Goal: Transaction & Acquisition: Purchase product/service

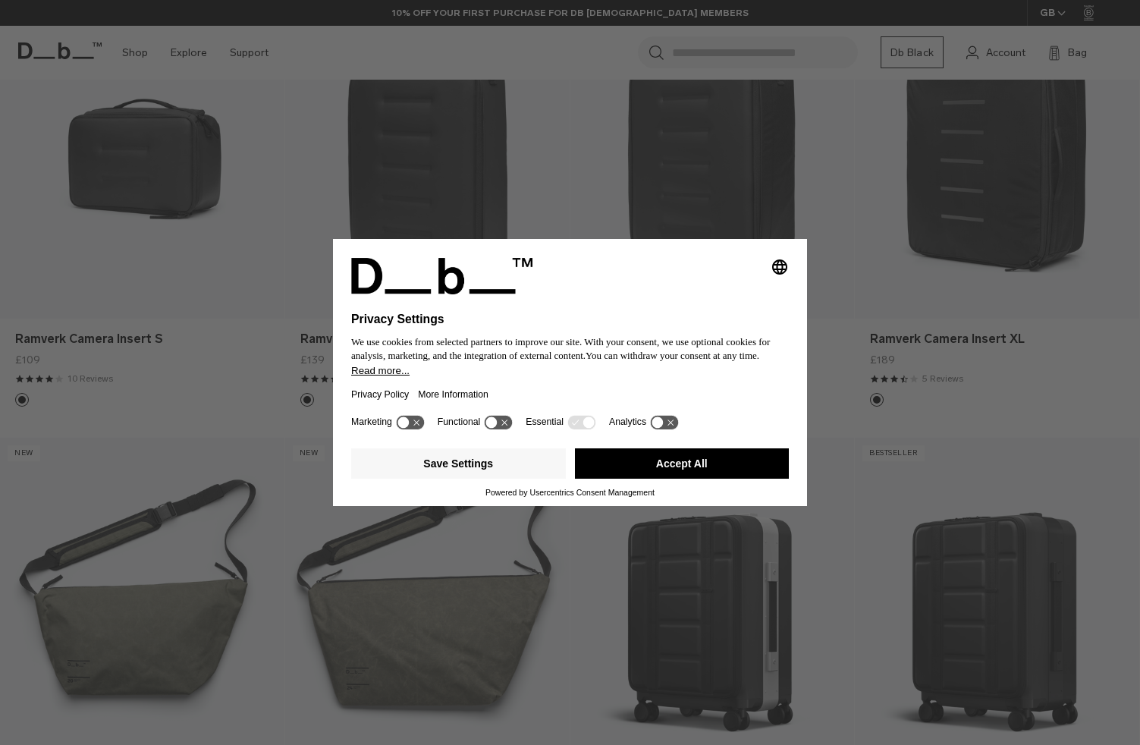
click at [495, 425] on icon at bounding box center [491, 422] width 11 height 11
click at [505, 425] on icon at bounding box center [498, 422] width 28 height 14
click at [492, 465] on button "Save Settings" at bounding box center [458, 463] width 215 height 30
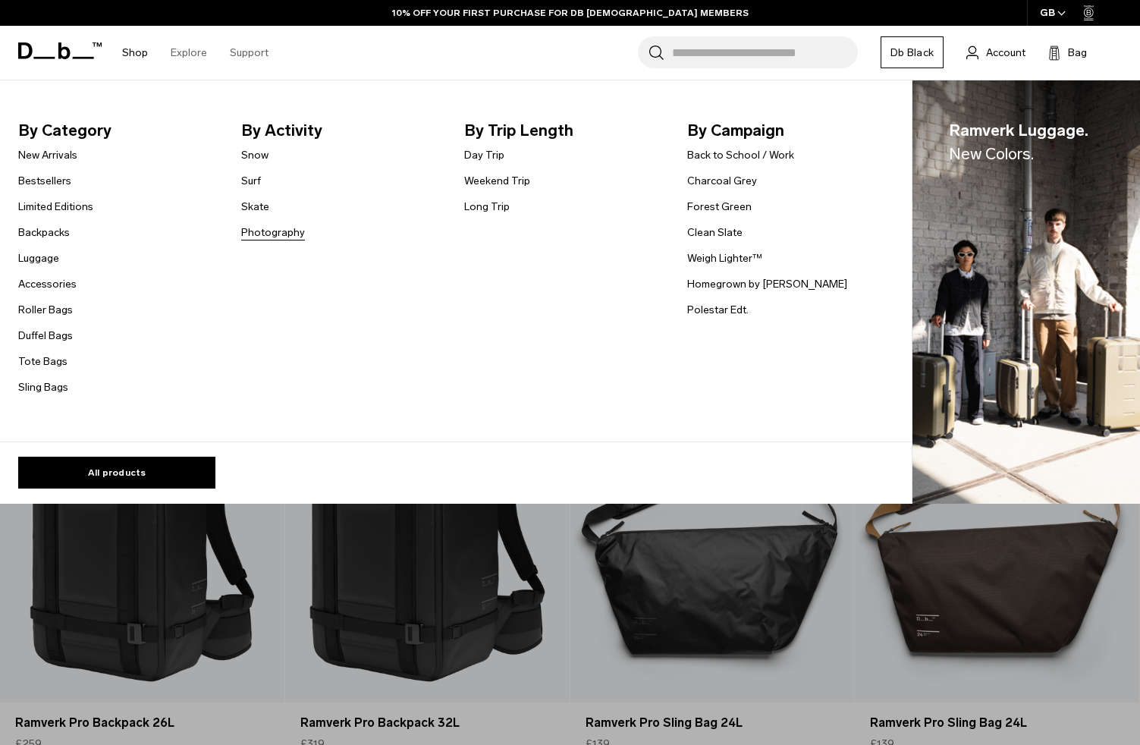
click at [274, 235] on link "Photography" at bounding box center [273, 232] width 64 height 16
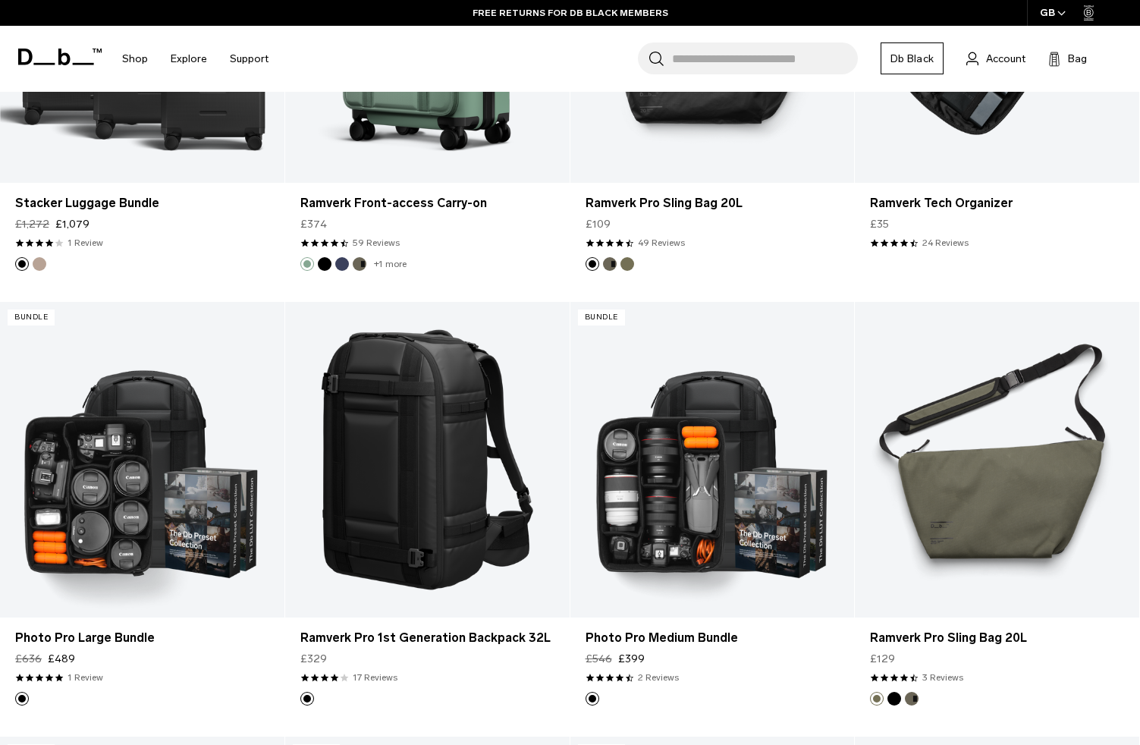
scroll to position [2048, 0]
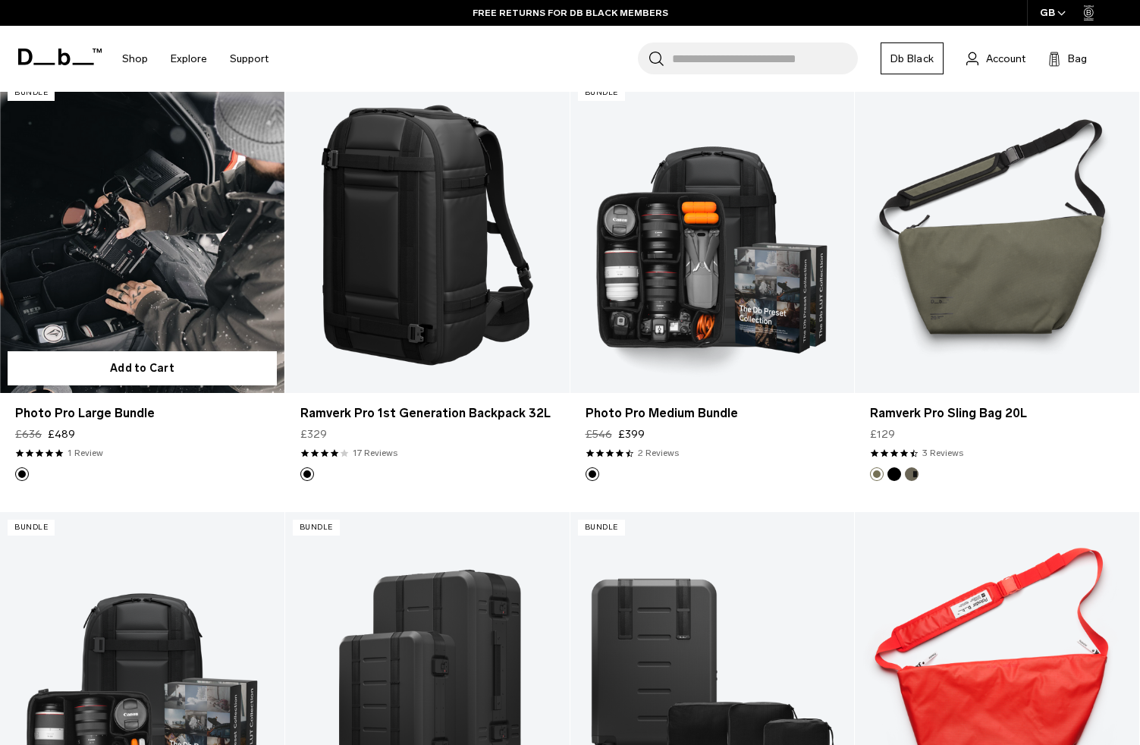
click at [175, 246] on link "Photo Pro Large Bundle" at bounding box center [142, 234] width 284 height 315
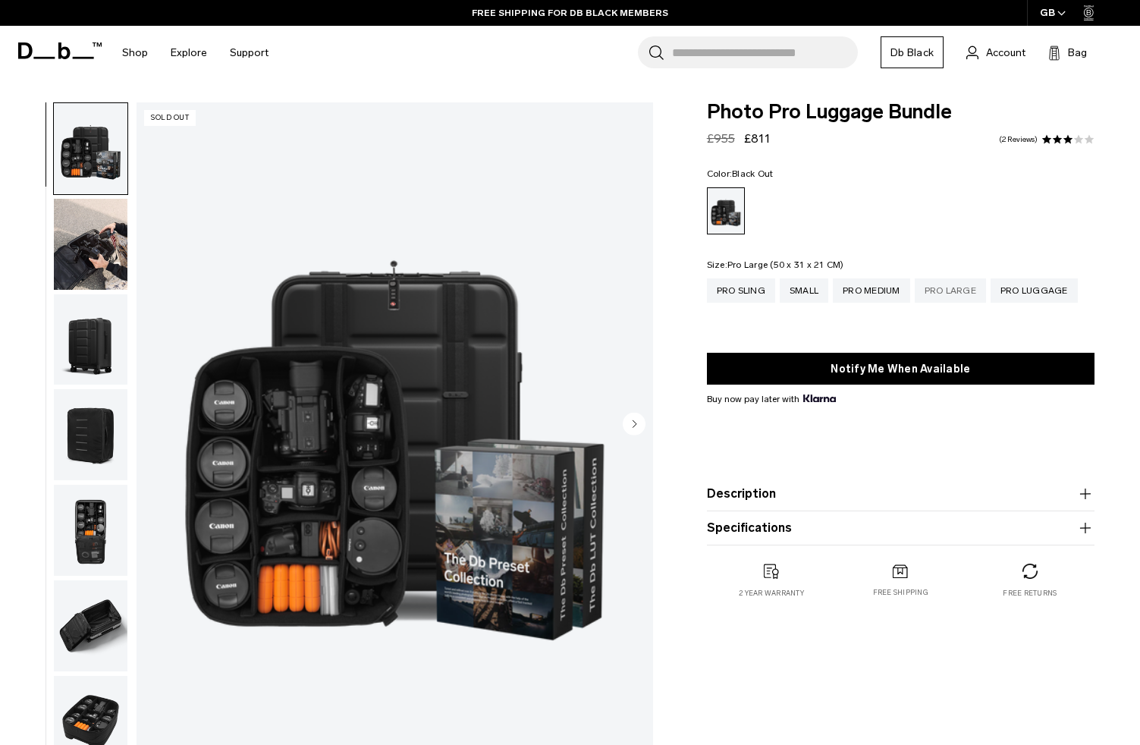
click at [962, 290] on div "Pro Large" at bounding box center [949, 290] width 71 height 24
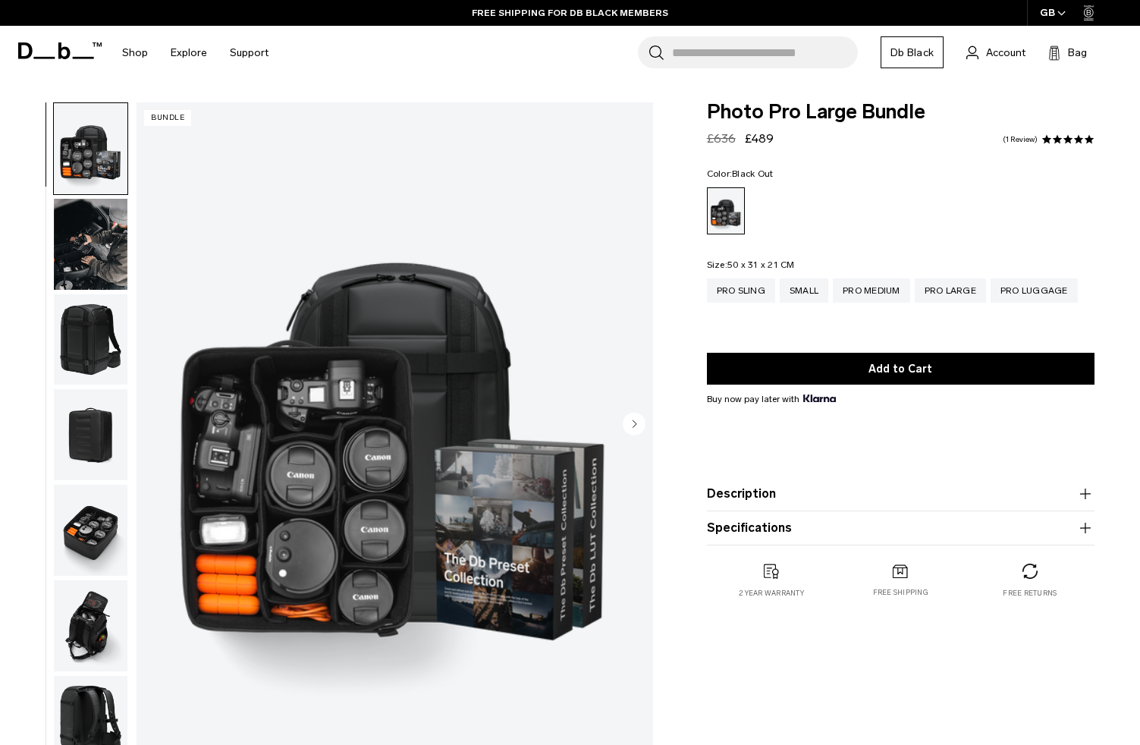
click at [102, 353] on img "button" at bounding box center [91, 339] width 74 height 91
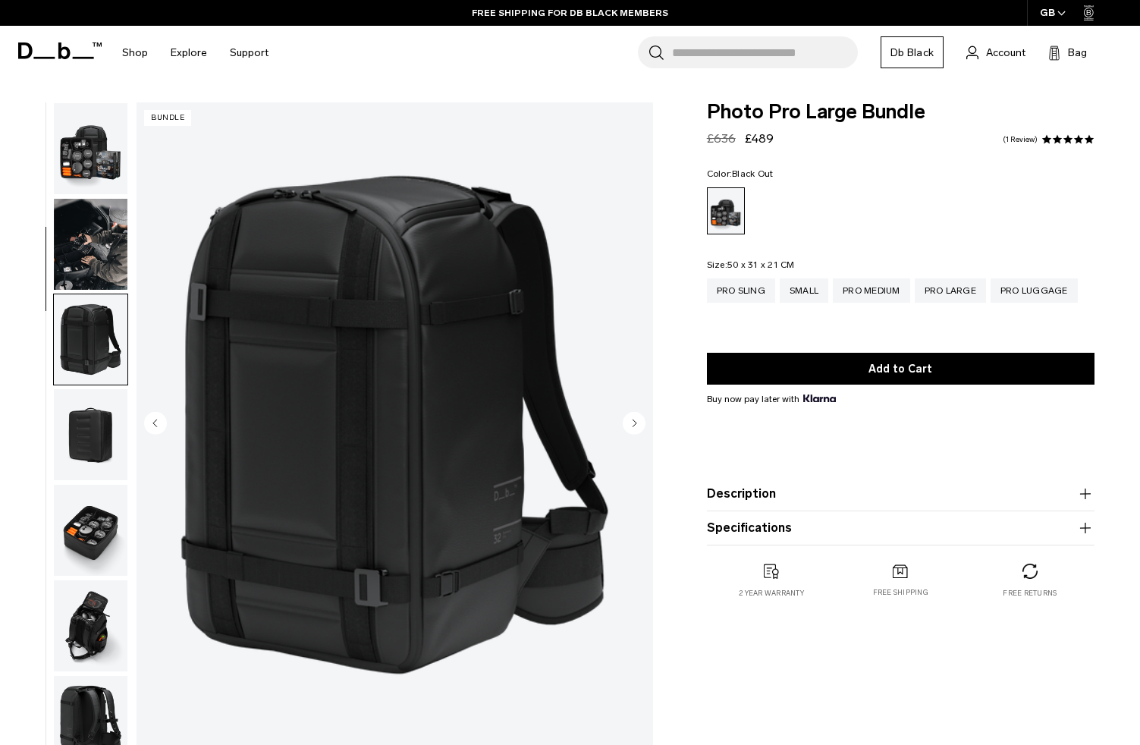
scroll to position [193, 0]
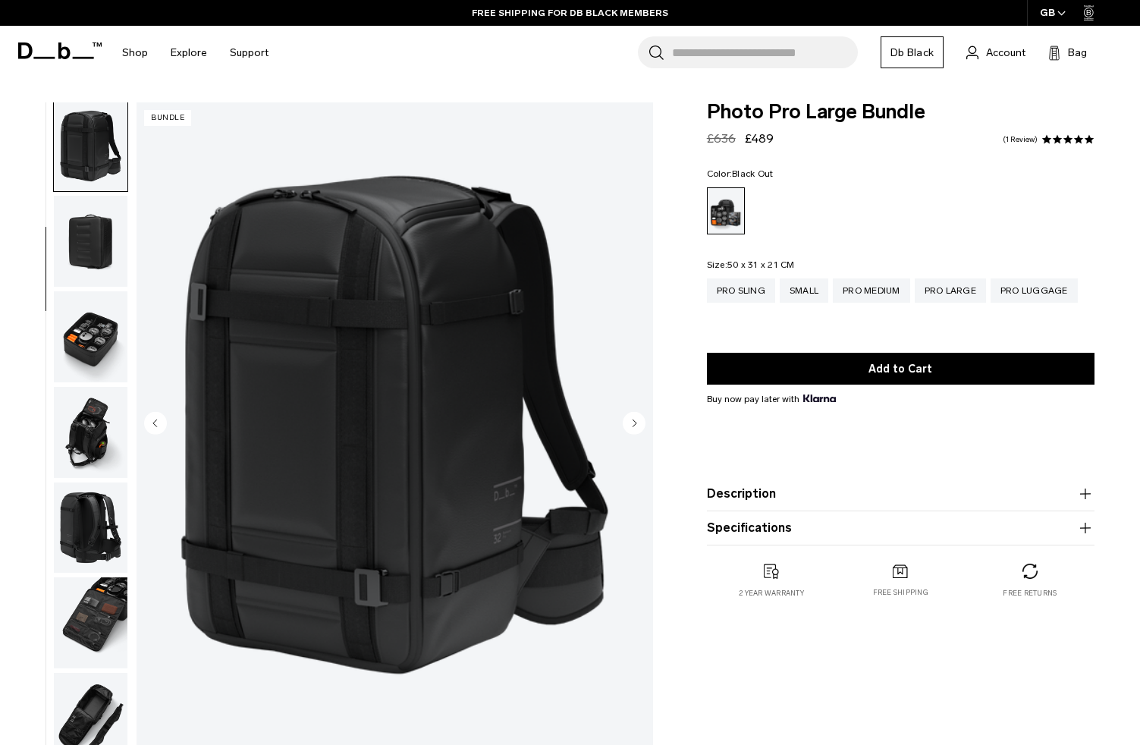
click at [89, 448] on img "button" at bounding box center [91, 432] width 74 height 91
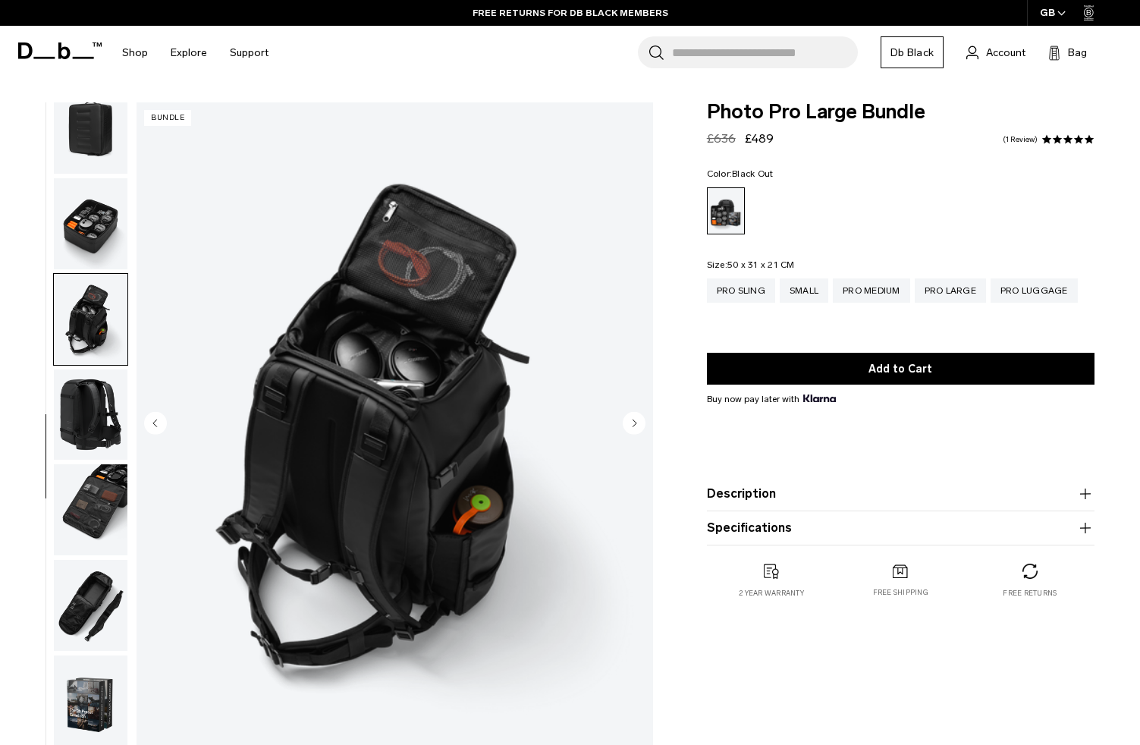
click at [82, 417] on img "button" at bounding box center [91, 414] width 74 height 91
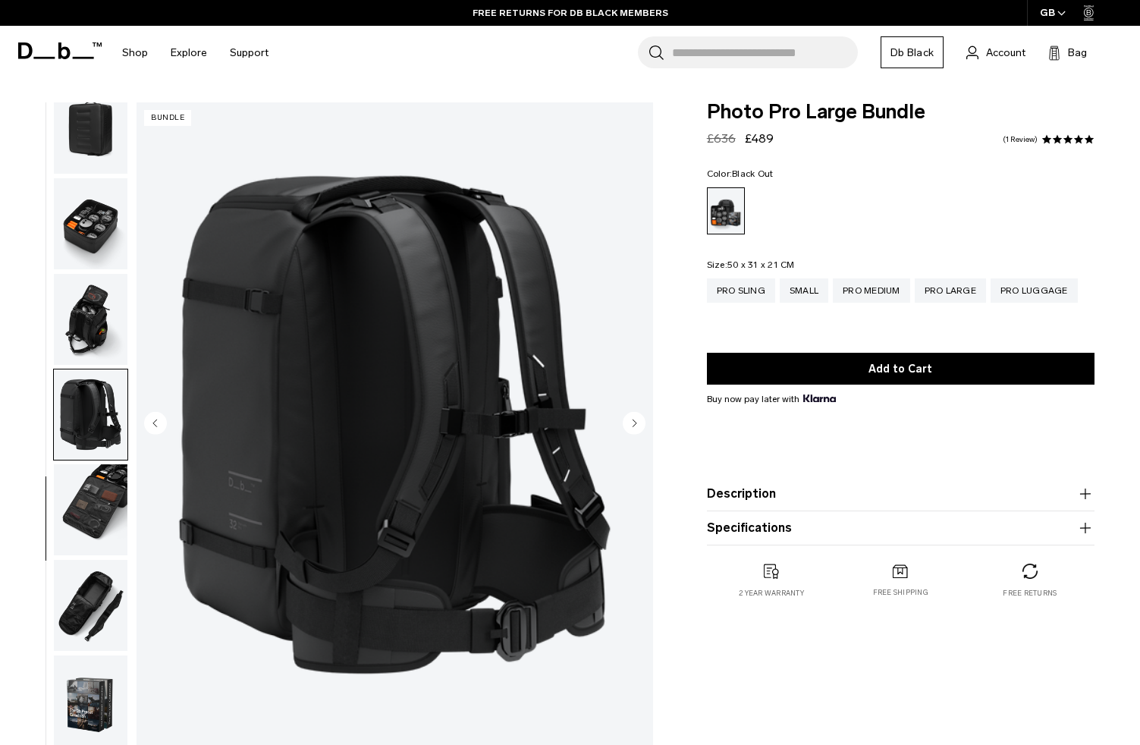
click at [86, 494] on img "button" at bounding box center [91, 509] width 74 height 91
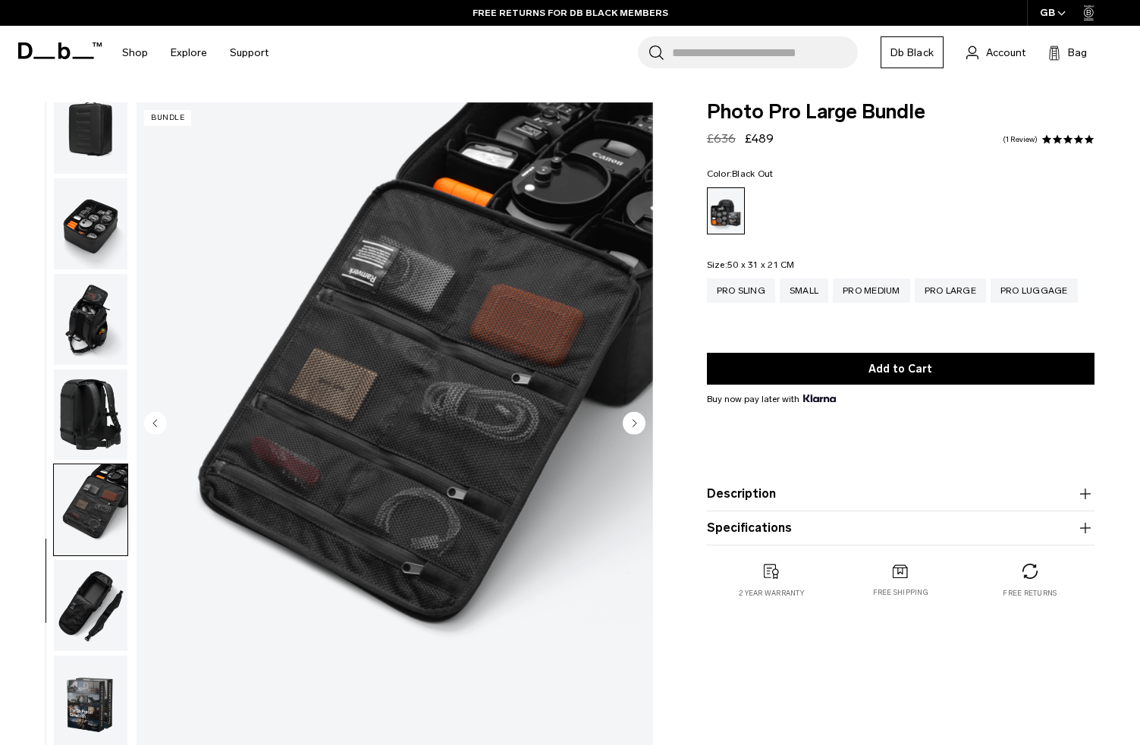
click at [86, 600] on img "button" at bounding box center [91, 605] width 74 height 91
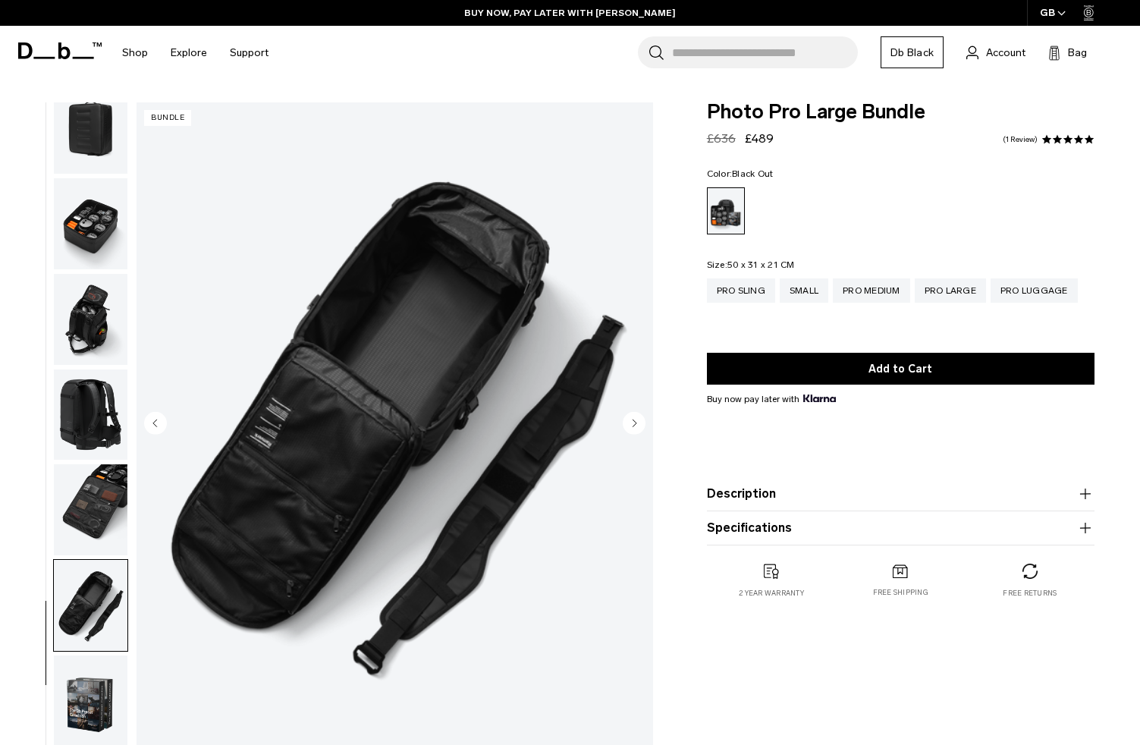
click at [80, 502] on img "button" at bounding box center [91, 509] width 74 height 91
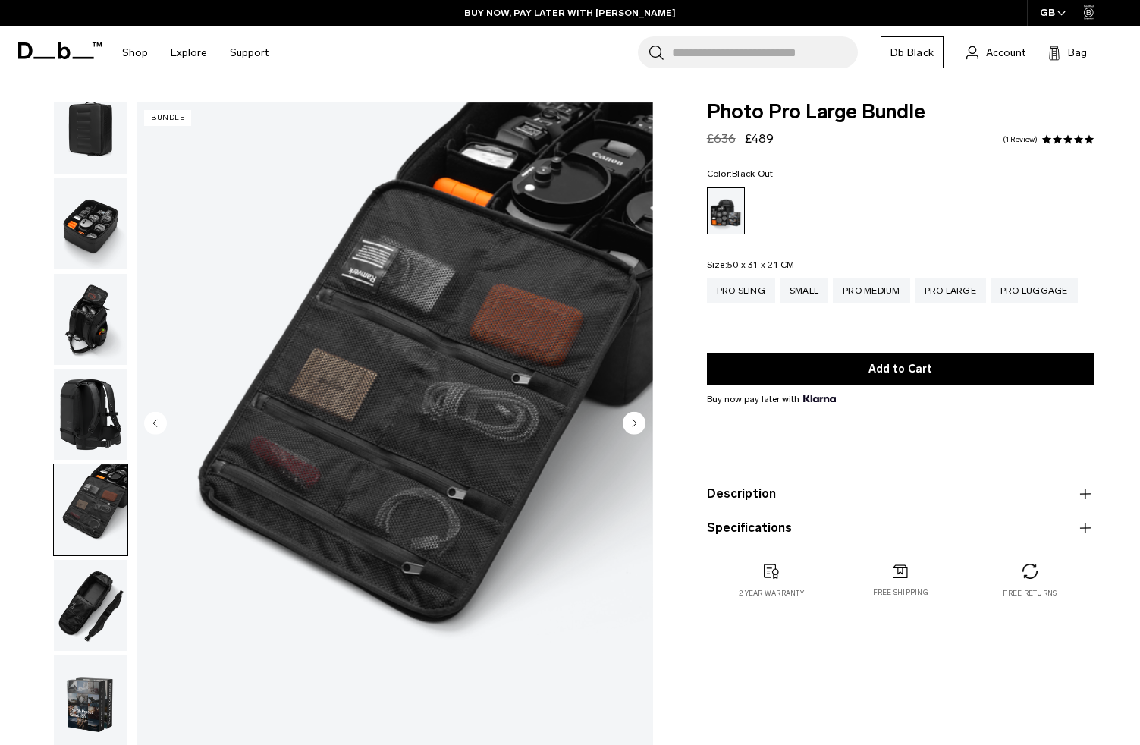
click at [98, 403] on img "button" at bounding box center [91, 414] width 74 height 91
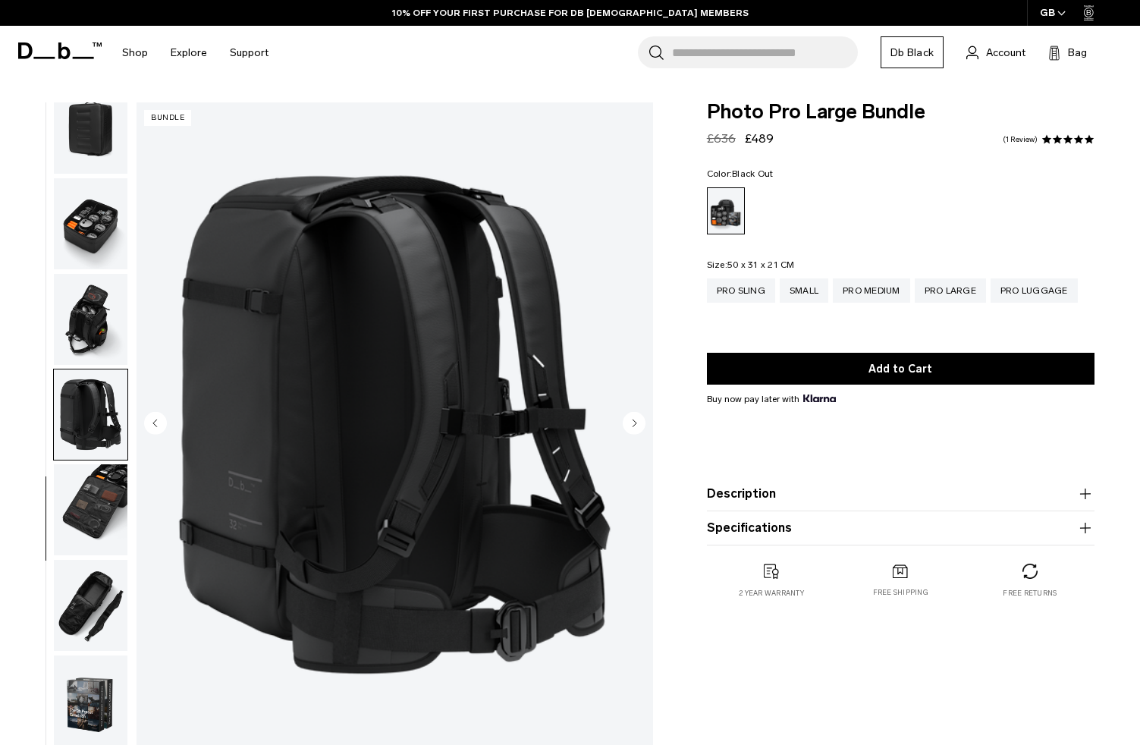
click at [100, 591] on img "button" at bounding box center [91, 605] width 74 height 91
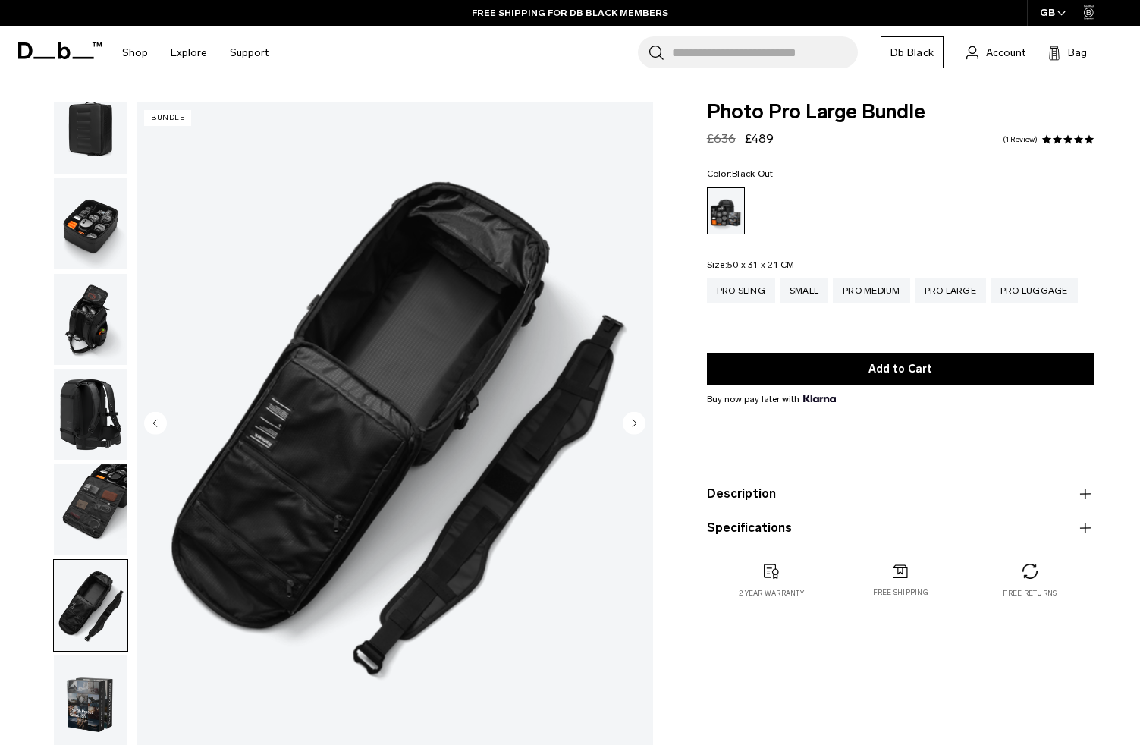
click at [93, 394] on img "button" at bounding box center [91, 414] width 74 height 91
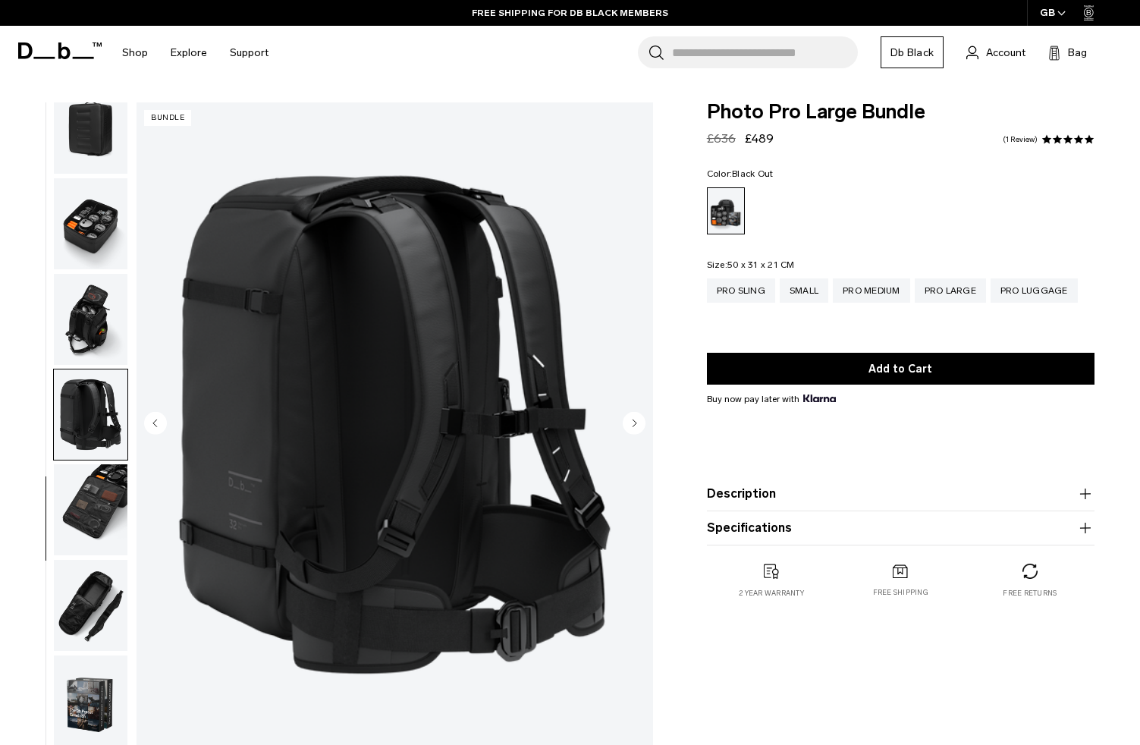
click at [82, 303] on img "button" at bounding box center [91, 319] width 74 height 91
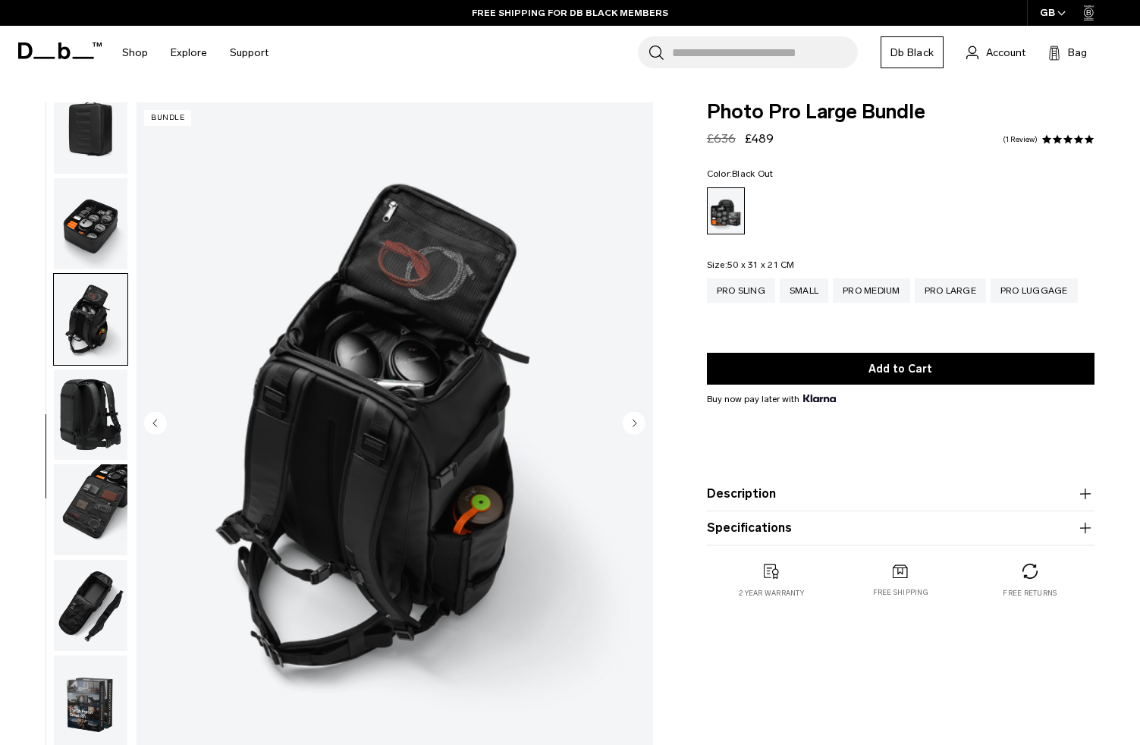
click at [104, 217] on img "button" at bounding box center [91, 223] width 74 height 91
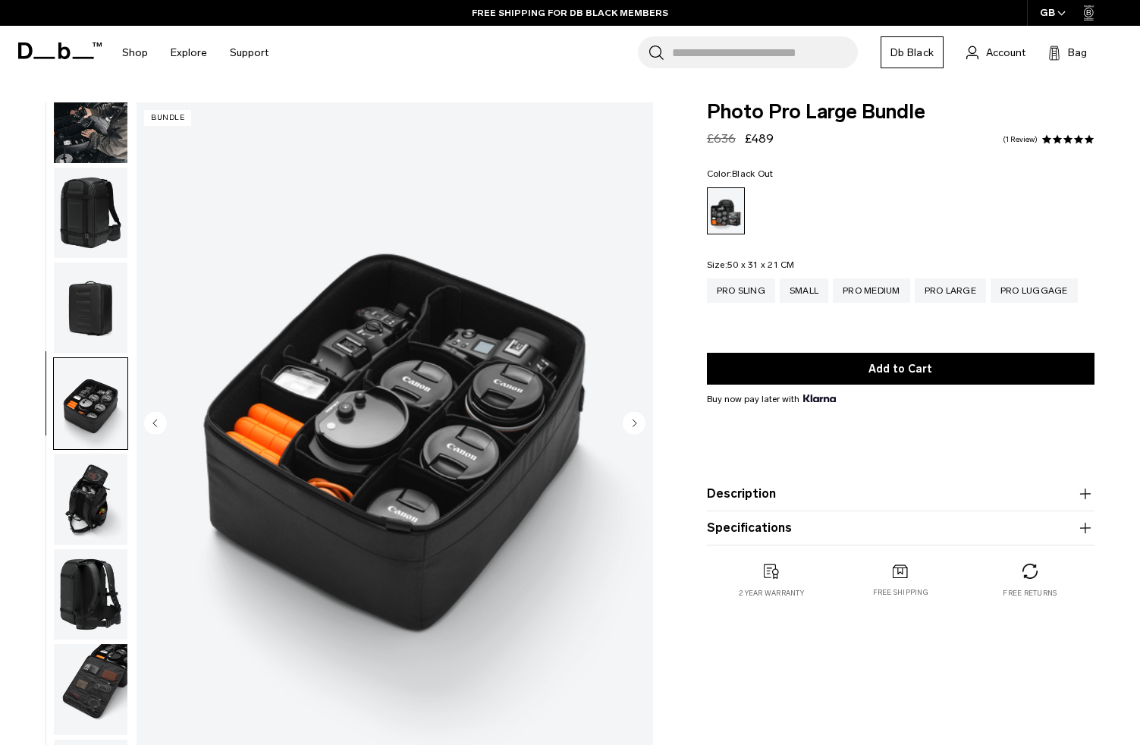
click at [97, 305] on img "button" at bounding box center [91, 307] width 74 height 91
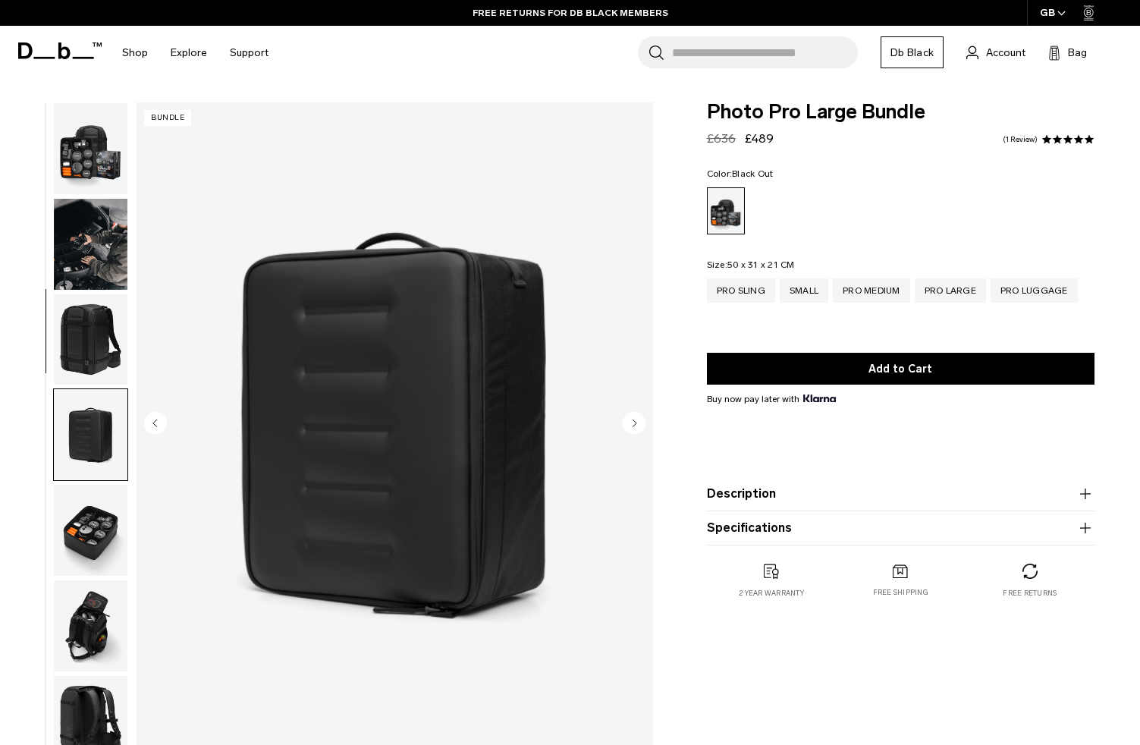
scroll to position [0, 0]
click at [89, 270] on img "button" at bounding box center [91, 244] width 74 height 91
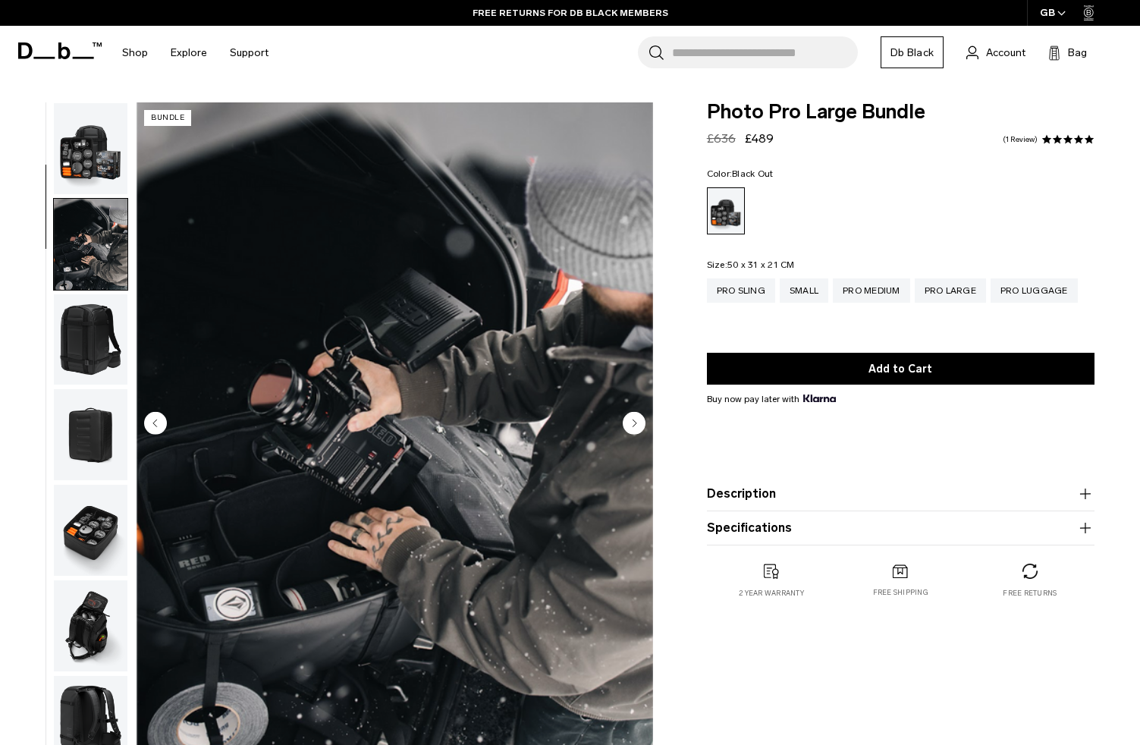
click at [77, 154] on img "button" at bounding box center [91, 148] width 74 height 91
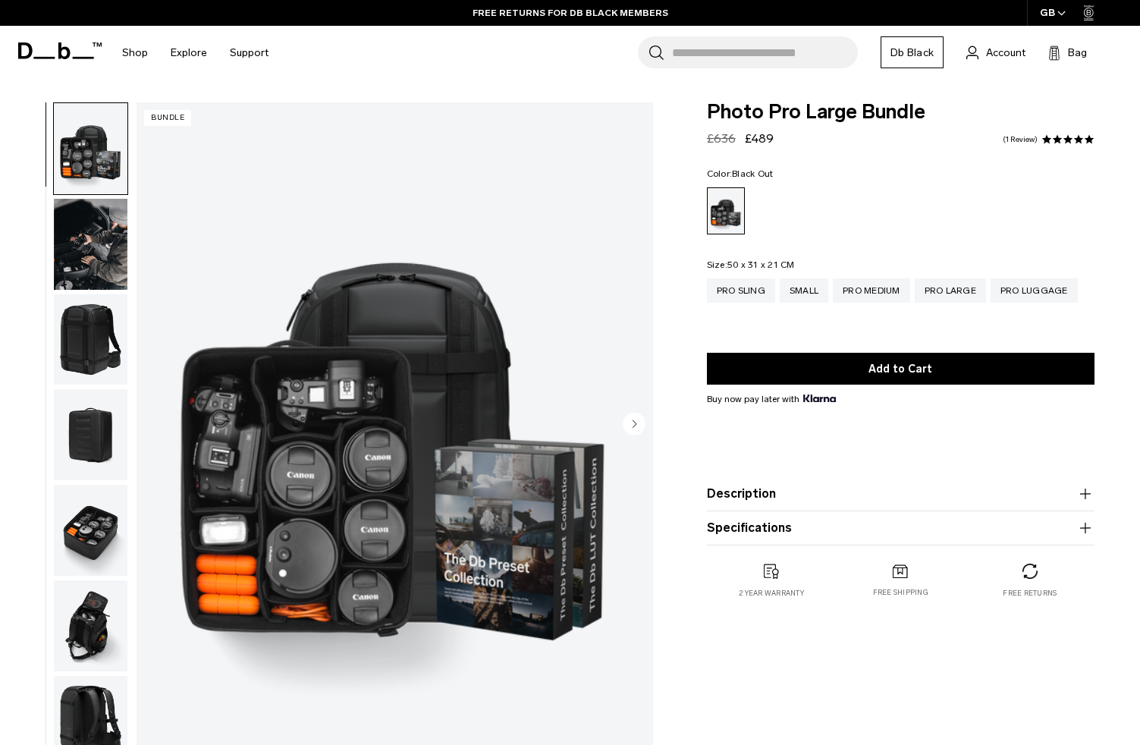
click at [102, 345] on img "button" at bounding box center [91, 339] width 74 height 91
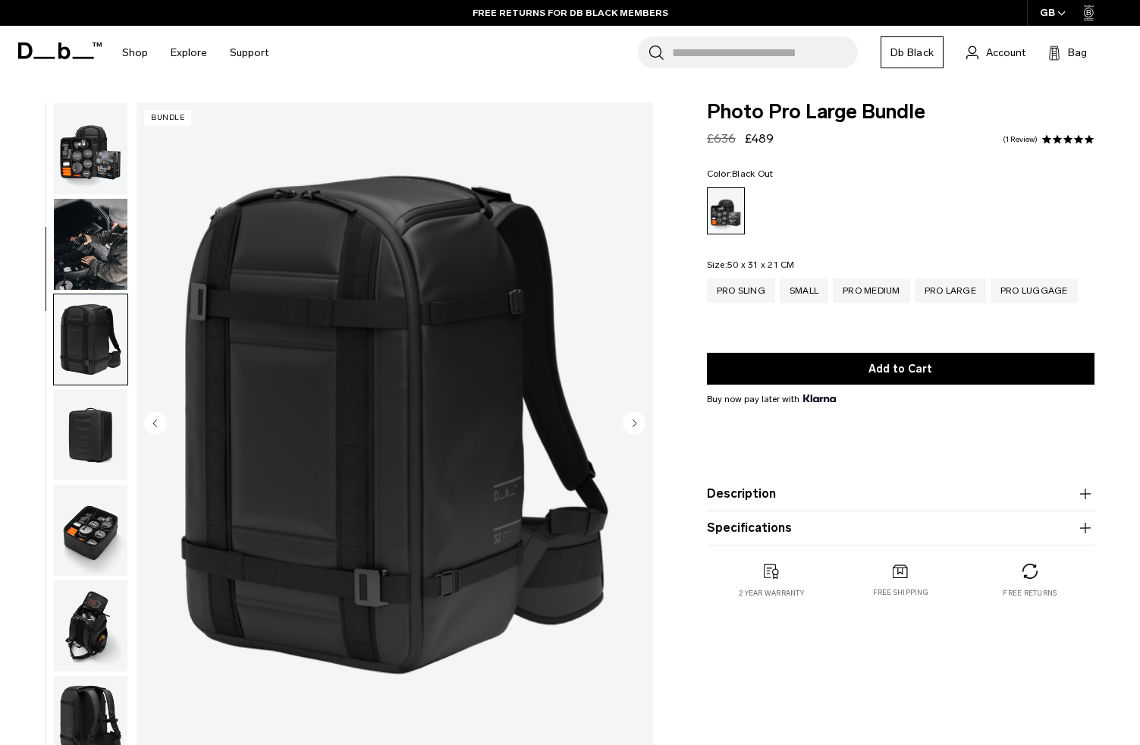
scroll to position [193, 0]
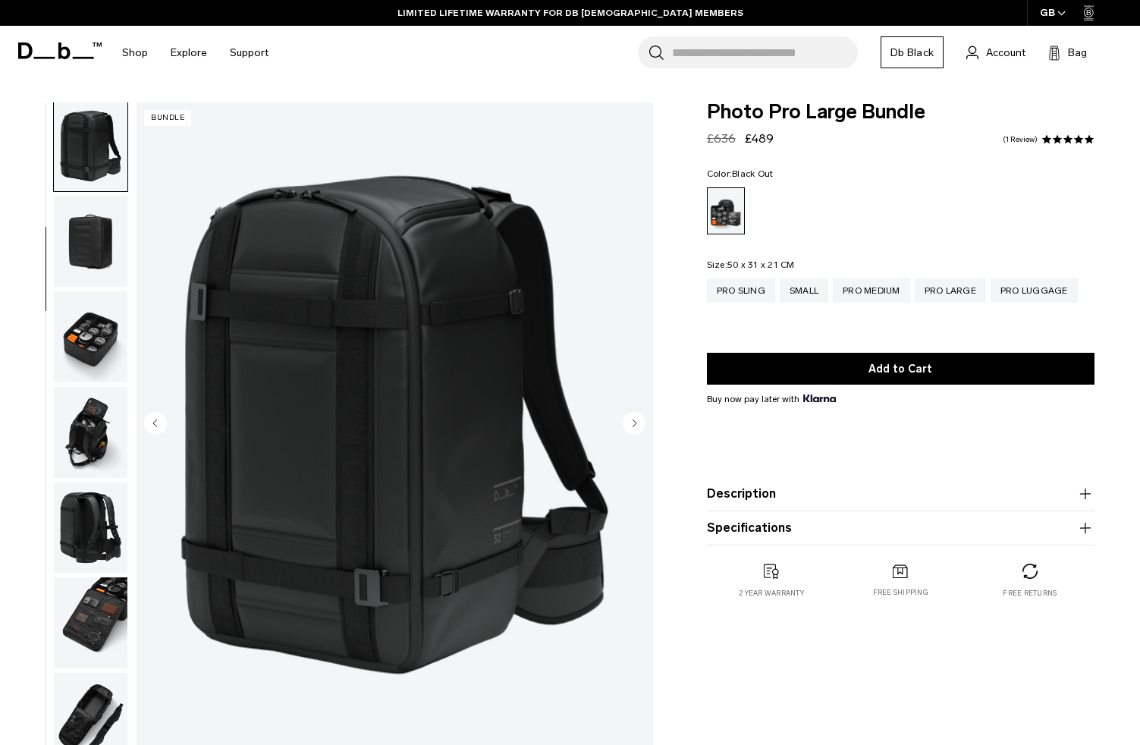
click at [99, 445] on img "button" at bounding box center [91, 432] width 74 height 91
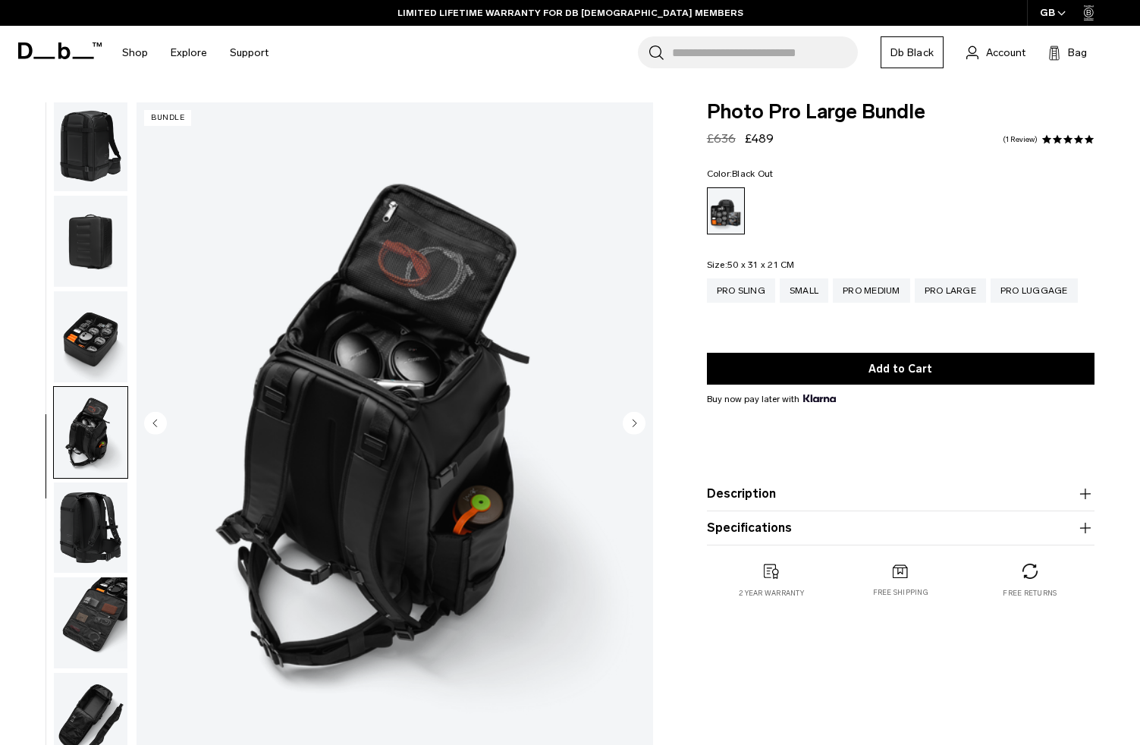
scroll to position [318, 0]
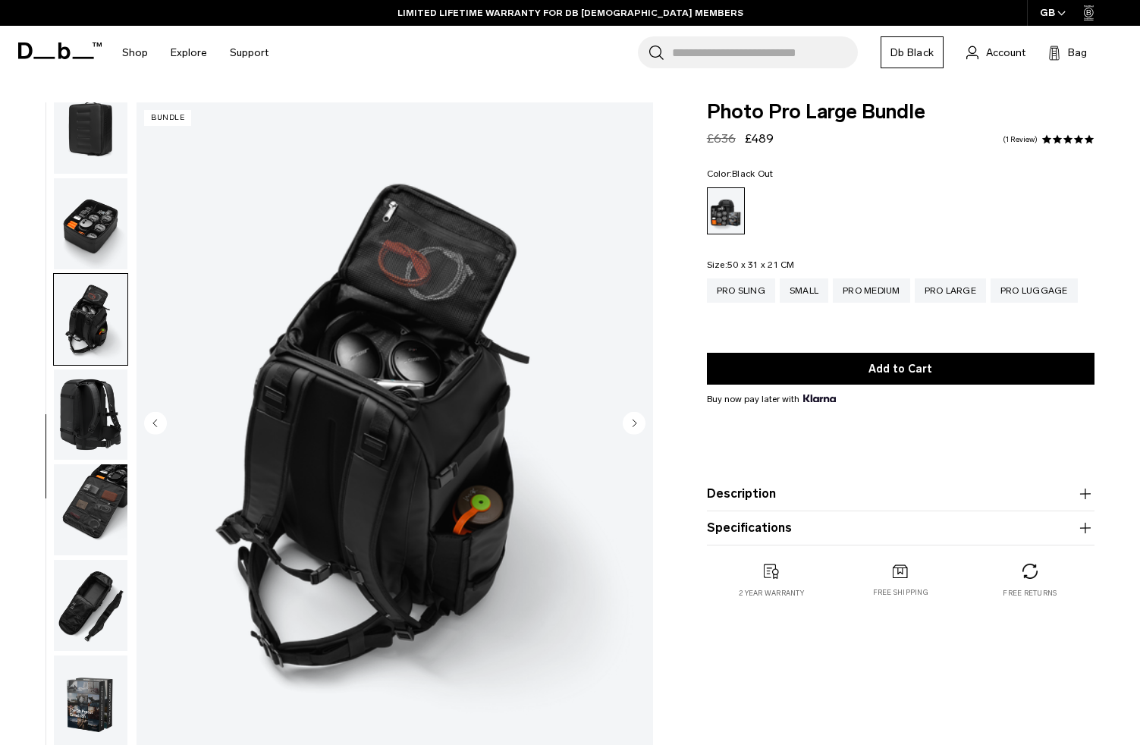
click at [97, 491] on img "button" at bounding box center [91, 509] width 74 height 91
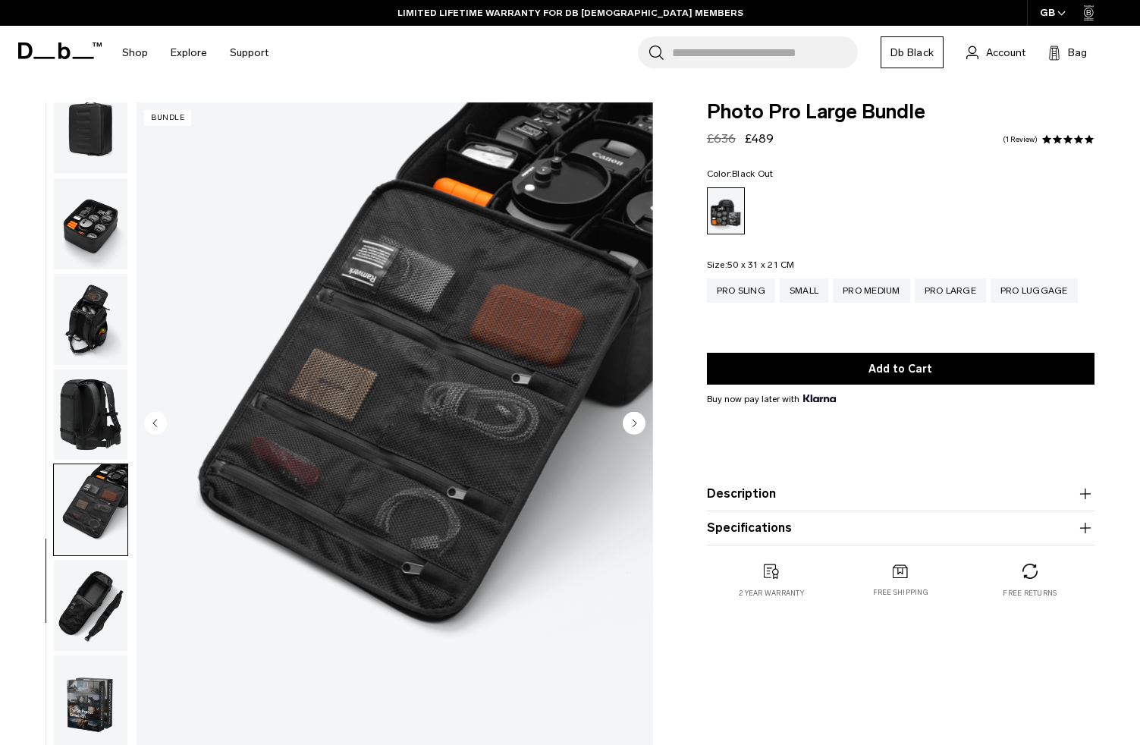
click at [96, 603] on img "button" at bounding box center [91, 605] width 74 height 91
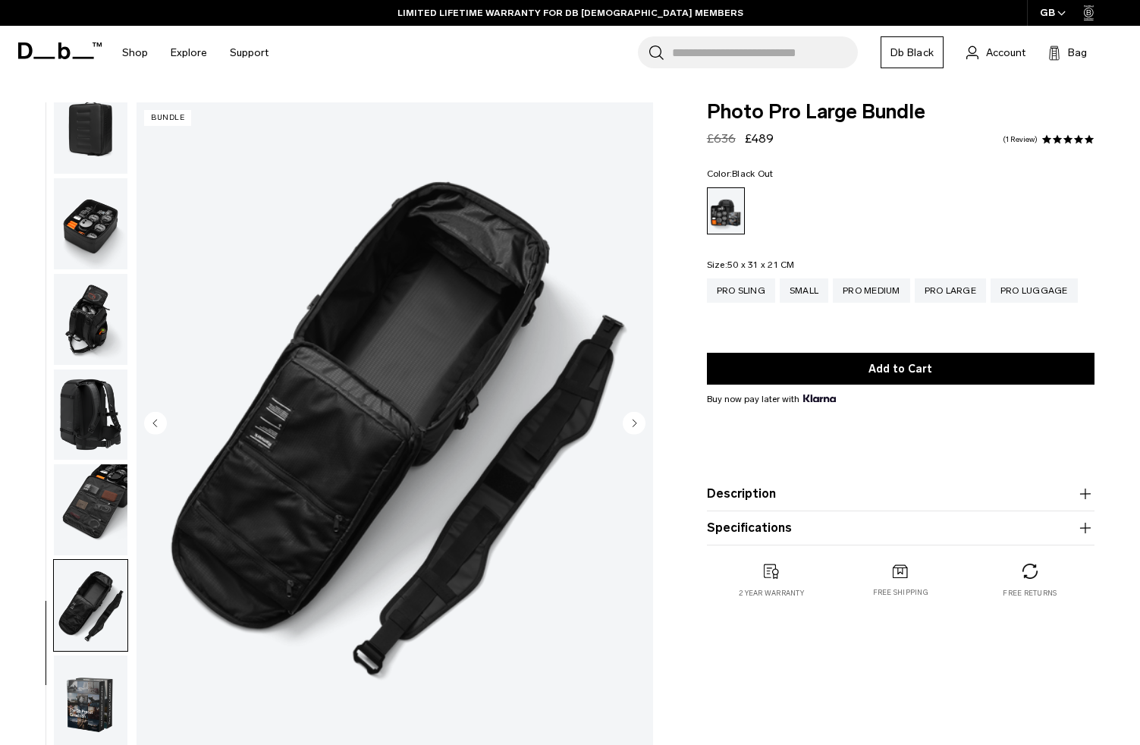
click at [105, 387] on img "button" at bounding box center [91, 414] width 74 height 91
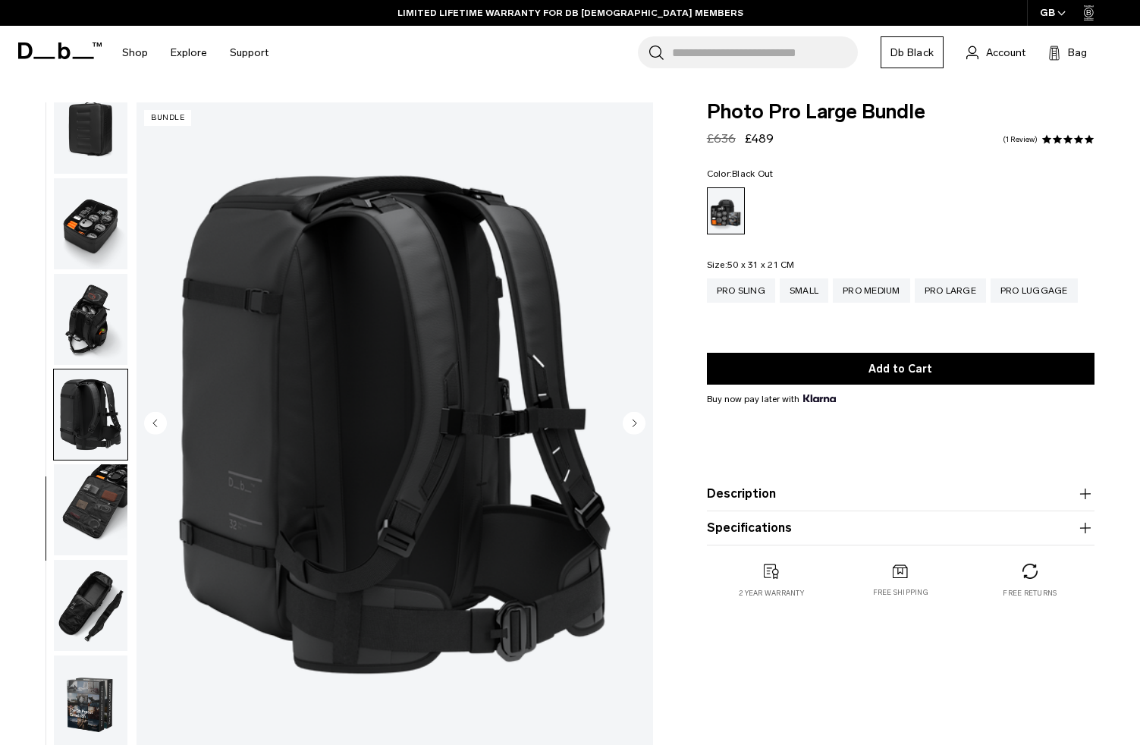
click at [98, 306] on img "button" at bounding box center [91, 319] width 74 height 91
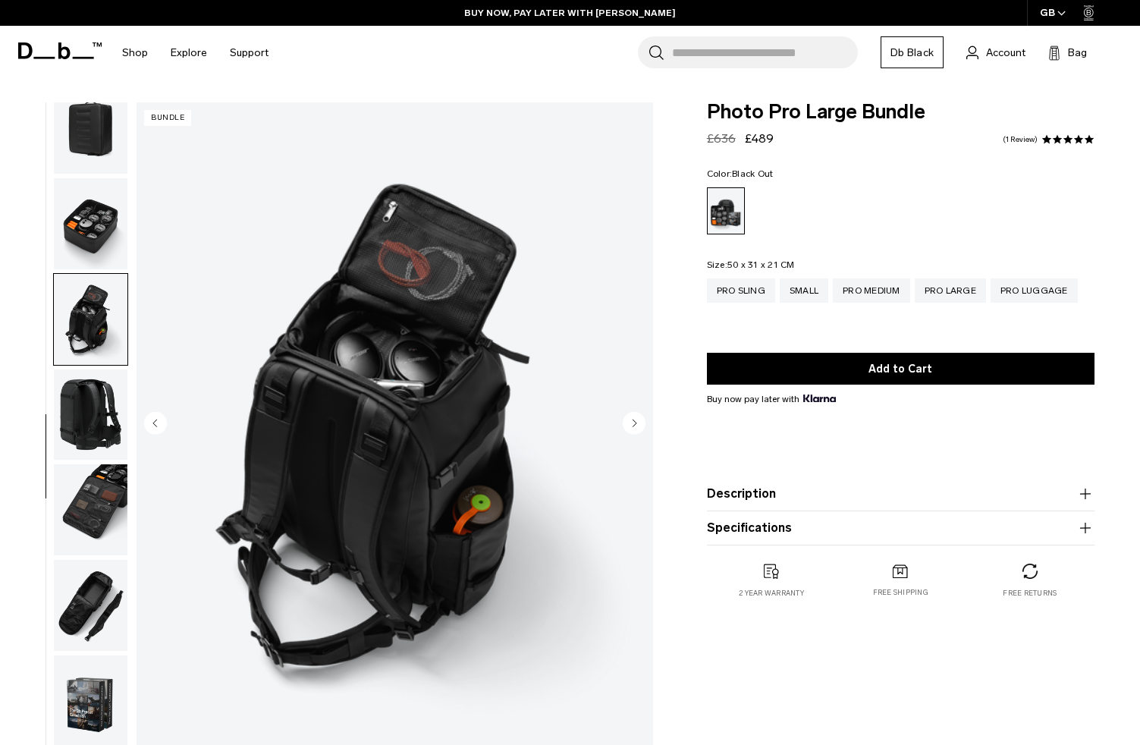
click at [88, 607] on img "button" at bounding box center [91, 605] width 74 height 91
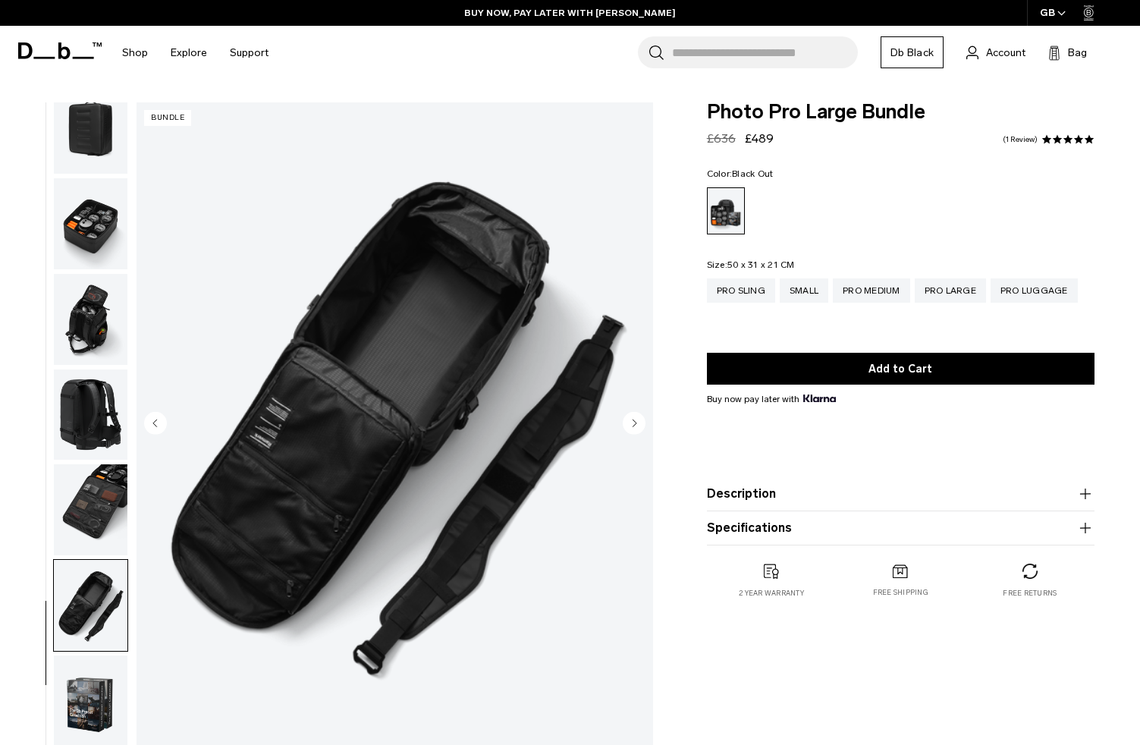
click at [86, 716] on img "button" at bounding box center [91, 700] width 74 height 91
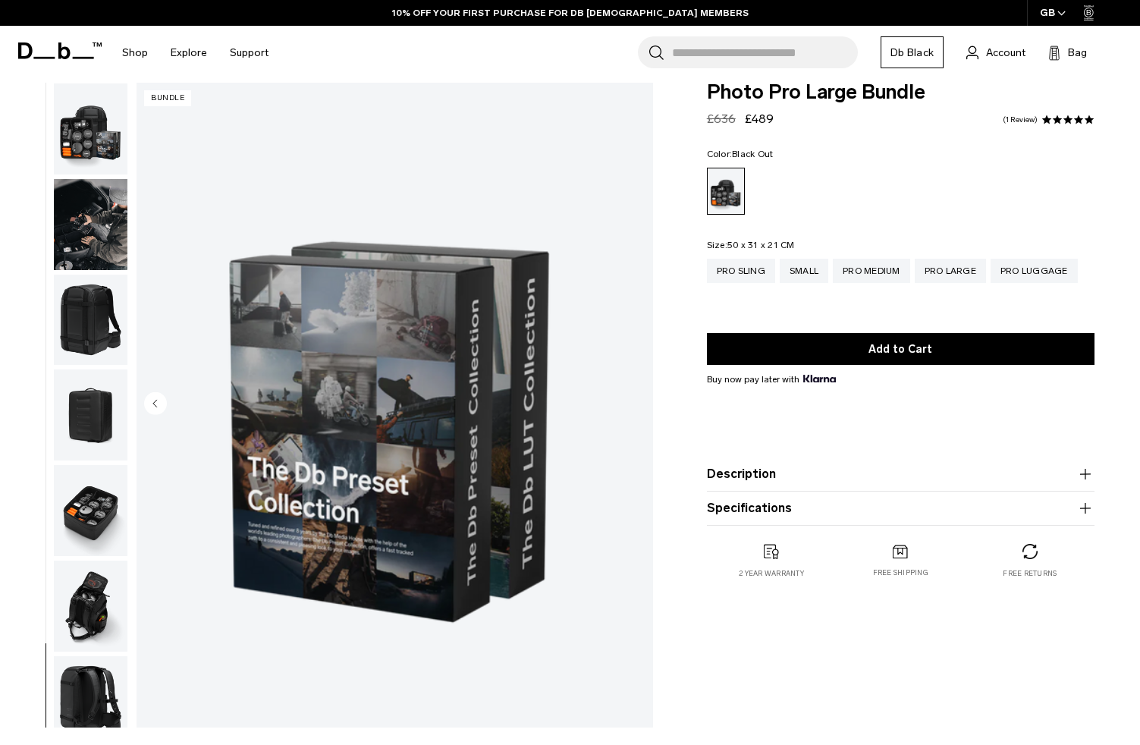
scroll to position [0, 0]
click at [108, 610] on img "button" at bounding box center [91, 605] width 74 height 91
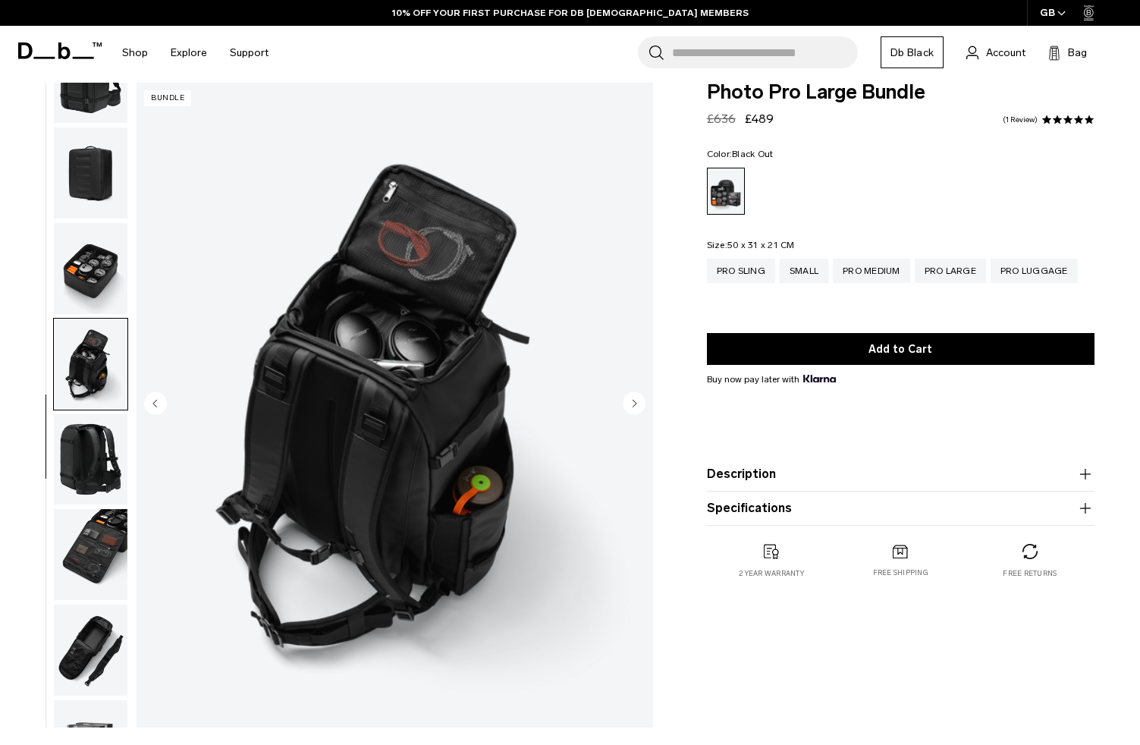
scroll to position [318, 0]
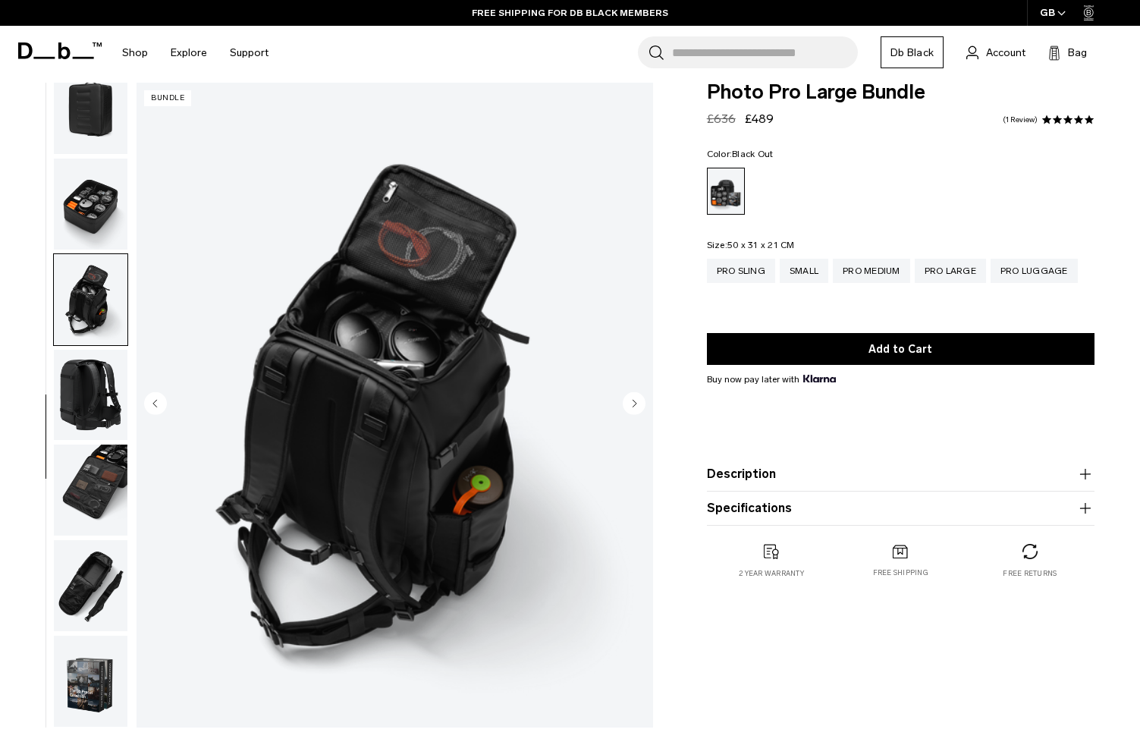
click at [102, 204] on img "button" at bounding box center [91, 203] width 74 height 91
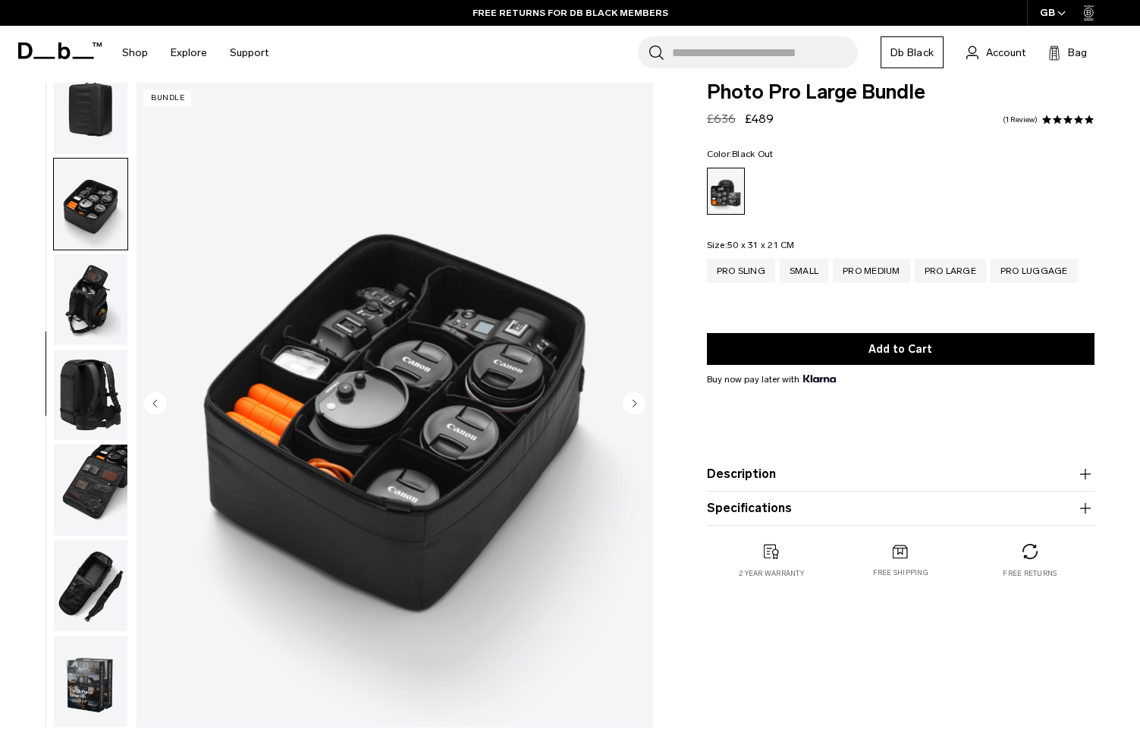
click at [99, 375] on img "button" at bounding box center [91, 395] width 74 height 91
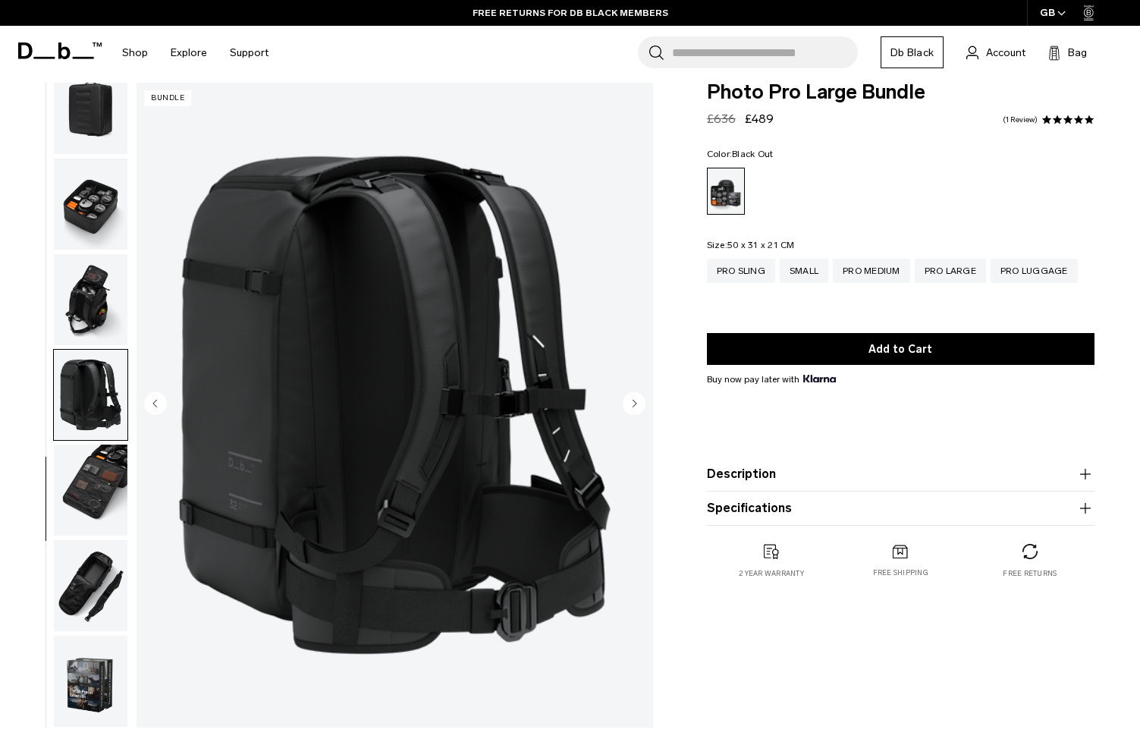
click at [81, 470] on img "button" at bounding box center [91, 489] width 74 height 91
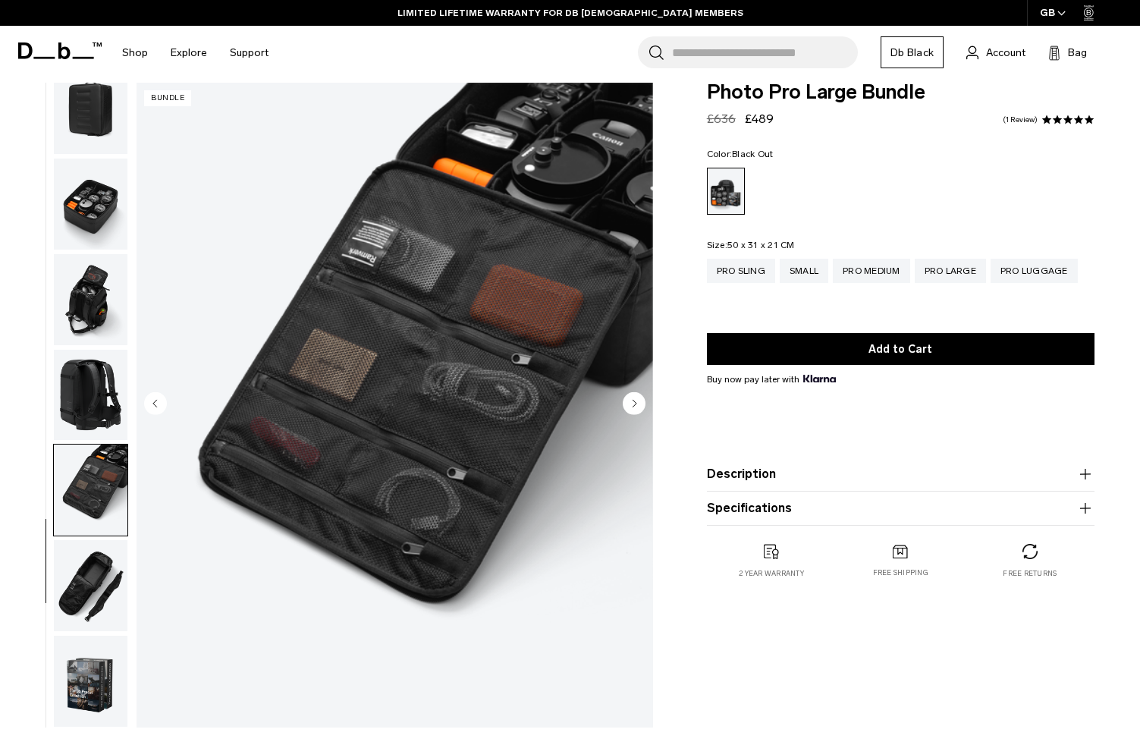
click at [91, 289] on img "button" at bounding box center [91, 299] width 74 height 91
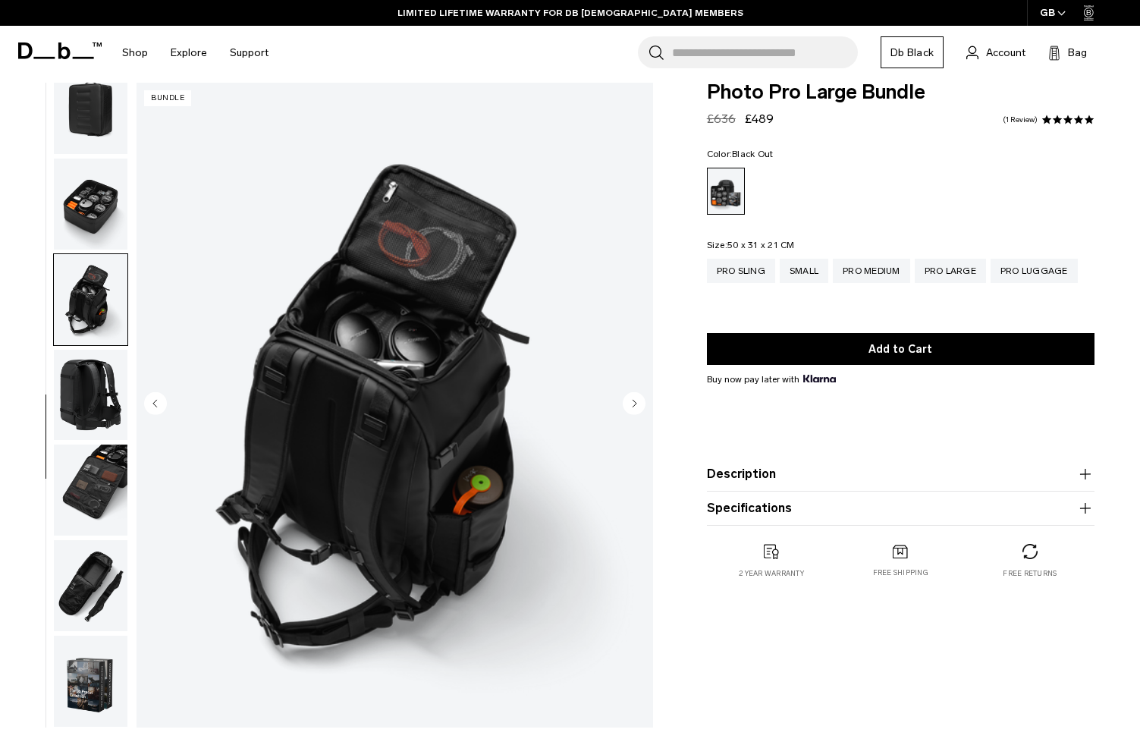
click at [89, 201] on img "button" at bounding box center [91, 203] width 74 height 91
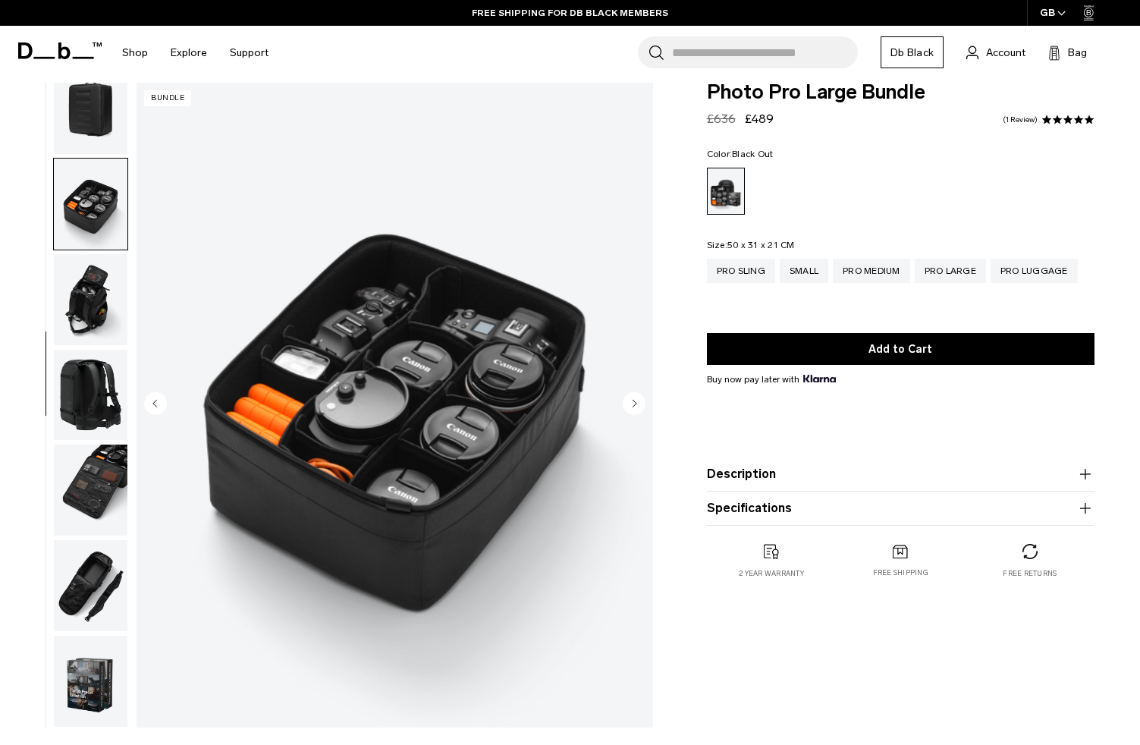
click at [834, 475] on button "Description" at bounding box center [900, 474] width 387 height 18
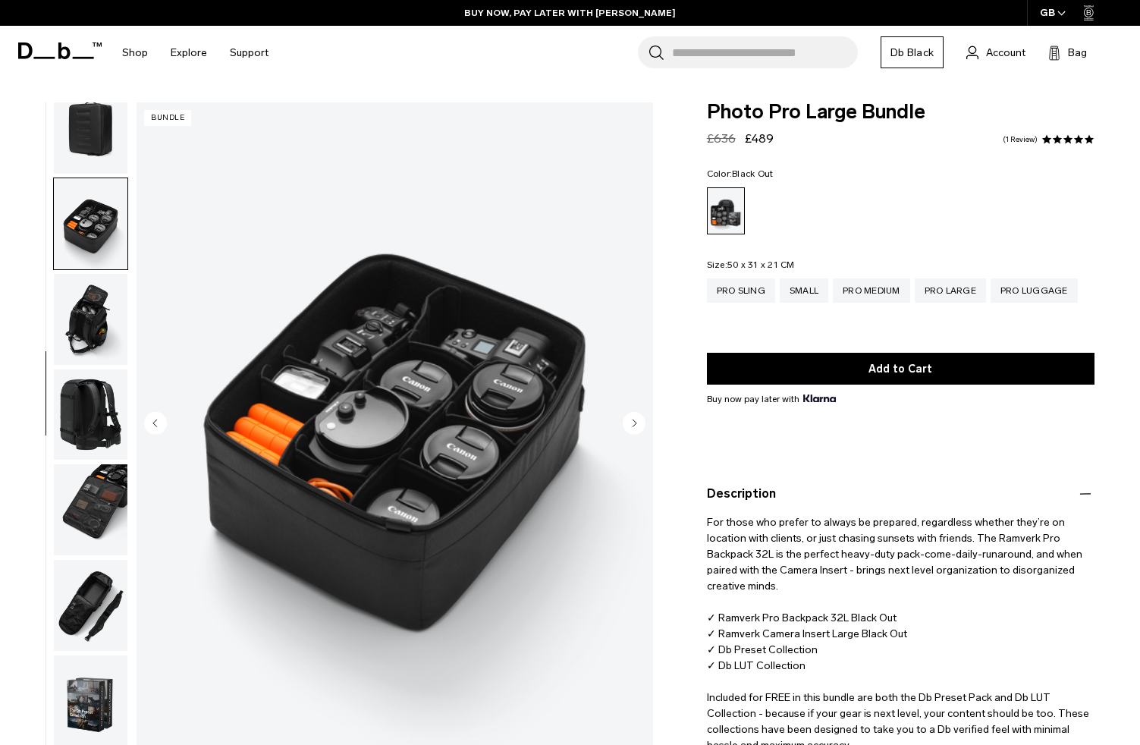
scroll to position [0, 0]
